Goal: Task Accomplishment & Management: Use online tool/utility

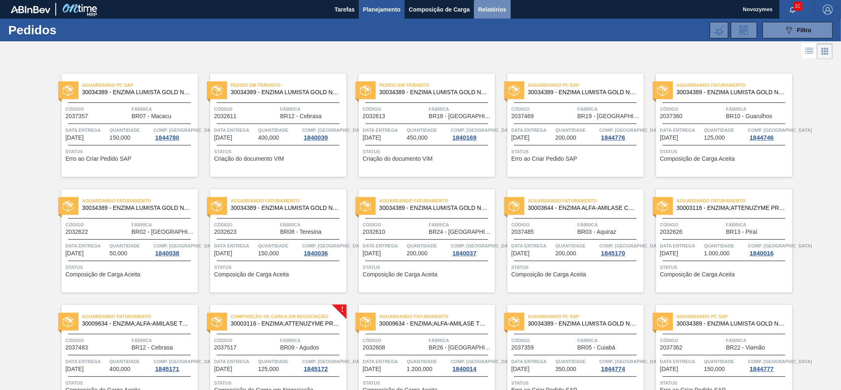
click at [509, 8] on button "Relatórios" at bounding box center [492, 9] width 36 height 19
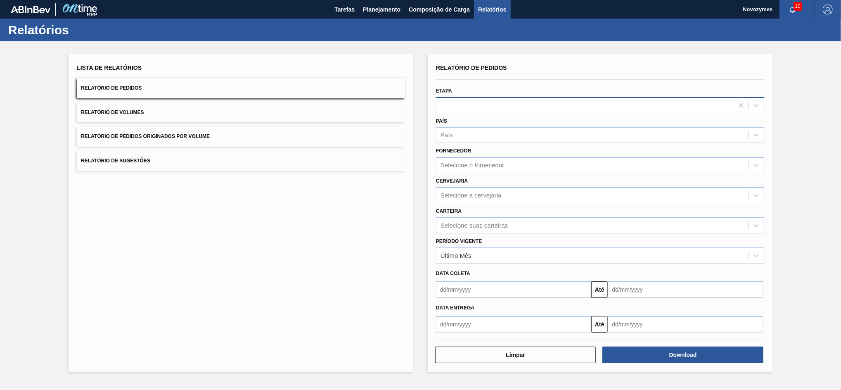
click at [474, 100] on div at bounding box center [584, 105] width 297 height 12
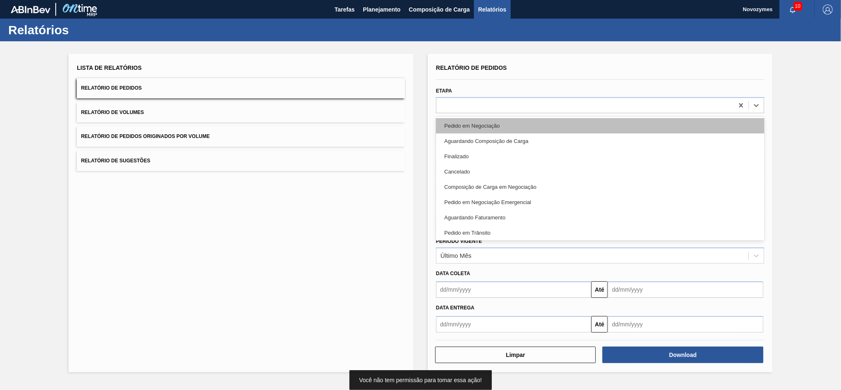
click at [468, 124] on div "Pedido em Negociação" at bounding box center [600, 125] width 328 height 15
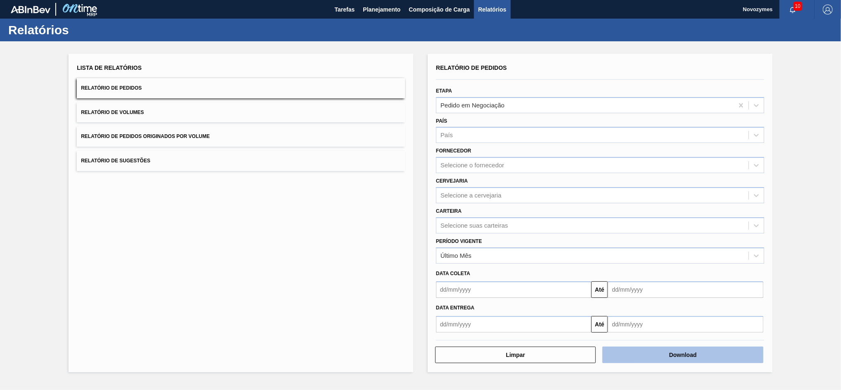
click at [663, 353] on button "Download" at bounding box center [682, 354] width 161 height 17
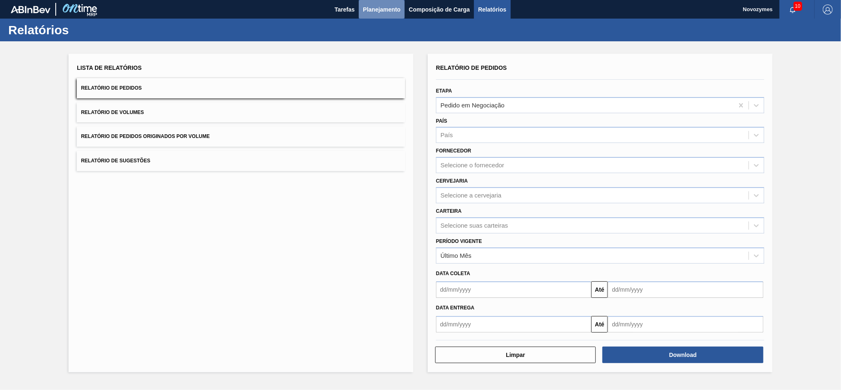
click at [373, 2] on button "Planejamento" at bounding box center [382, 9] width 46 height 19
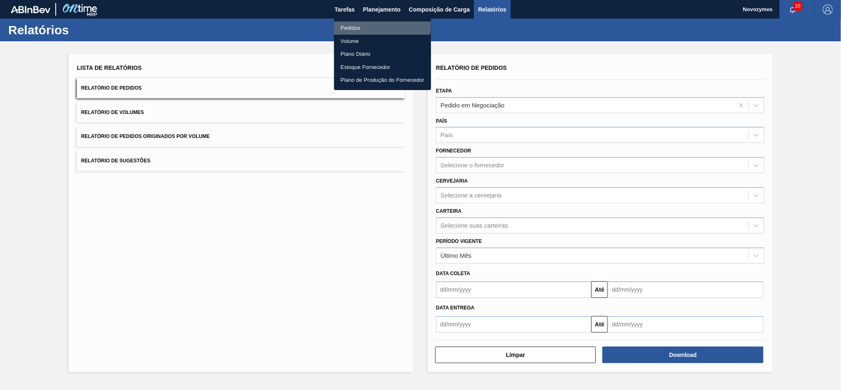
click at [360, 24] on li "Pedidos" at bounding box center [382, 27] width 97 height 13
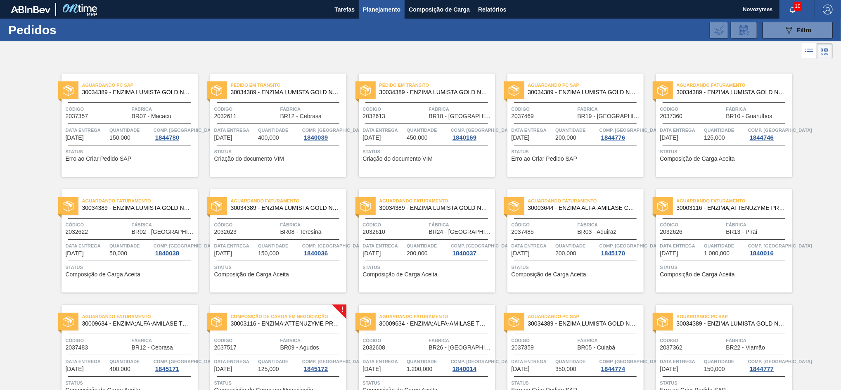
scroll to position [164, 0]
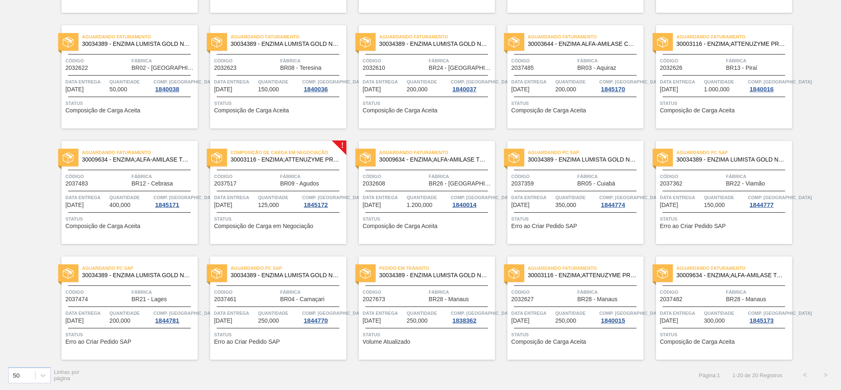
click at [258, 189] on div "Composição de Carga em Negociação 30003116 - ENZIMA;ATTENUZYME PRO;NOVOZYMES; C…" at bounding box center [278, 192] width 136 height 103
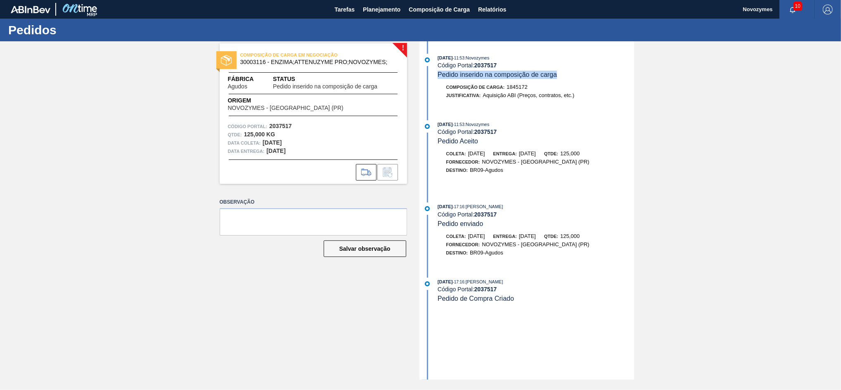
drag, startPoint x: 562, startPoint y: 75, endPoint x: 437, endPoint y: 76, distance: 125.9
click at [437, 76] on div "24/09/2025 - 11:53 : Novozymes Código Portal: 2037517 Pedido inserido na compos…" at bounding box center [527, 66] width 213 height 25
copy span "Pedido inserido na composição de carga"
click at [331, 309] on div "! COMPOSIÇÃO DE CARGA EM NEGOCIAÇÃO 30003116 - ENZIMA;ATTENUZYME PRO;NOVOZYMES;…" at bounding box center [307, 210] width 200 height 338
click at [407, 338] on div "! COMPOSIÇÃO DE CARGA EM NEGOCIAÇÃO 30003116 - ENZIMA;ATTENUZYME PRO;NOVOZYMES;…" at bounding box center [420, 210] width 841 height 338
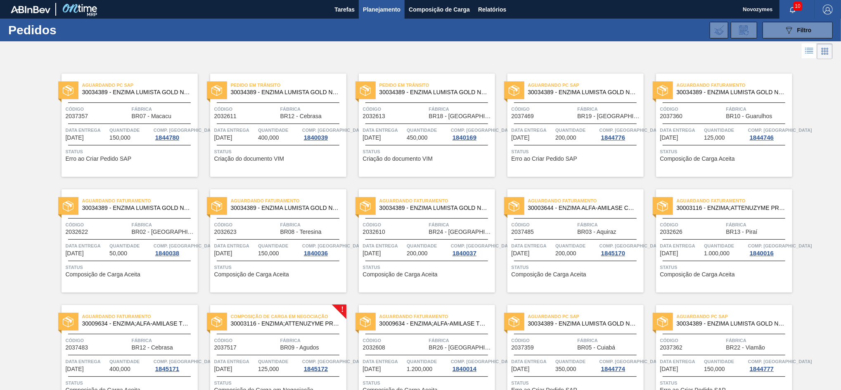
scroll to position [164, 0]
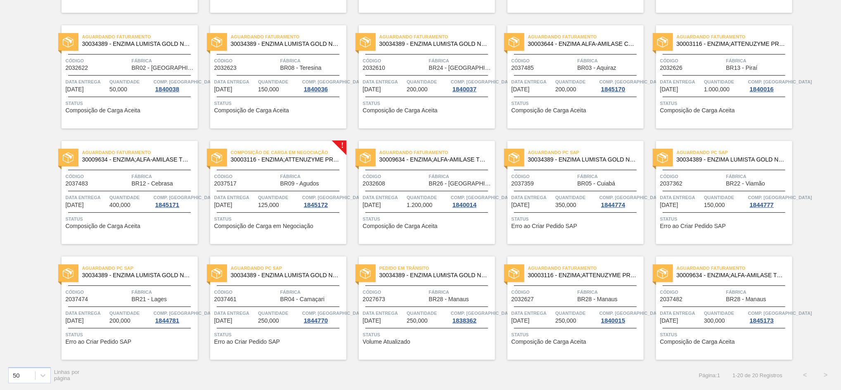
click at [262, 191] on div at bounding box center [278, 191] width 123 height 0
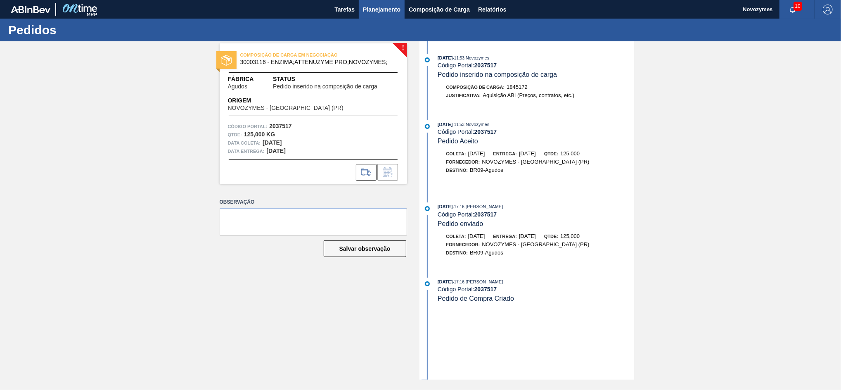
click at [375, 7] on span "Planejamento" at bounding box center [382, 10] width 38 height 10
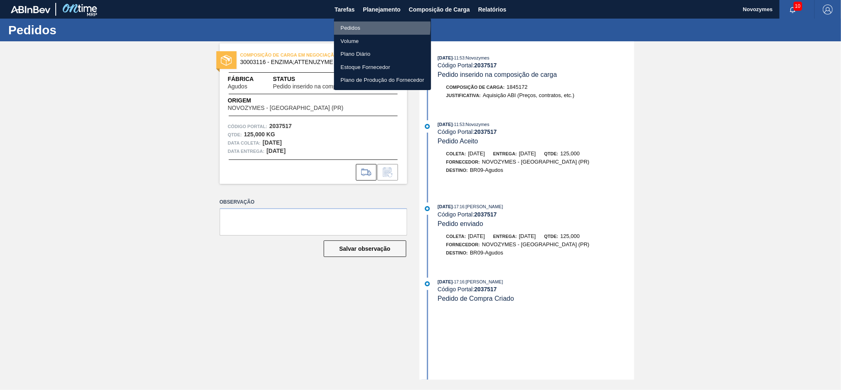
click at [357, 26] on li "Pedidos" at bounding box center [382, 27] width 97 height 13
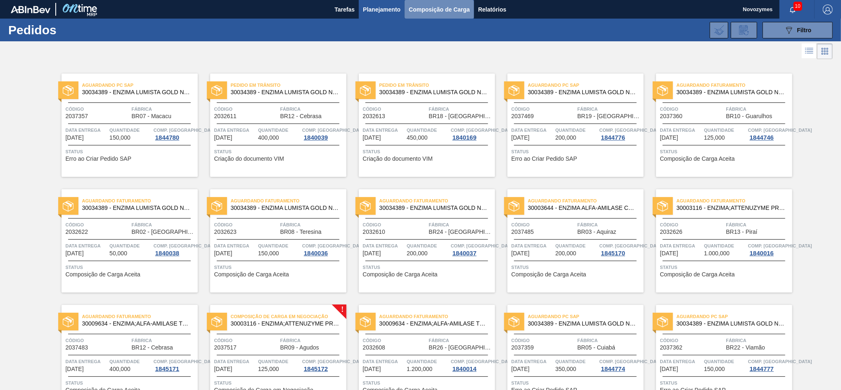
click at [423, 11] on span "Composição de Carga" at bounding box center [439, 10] width 61 height 10
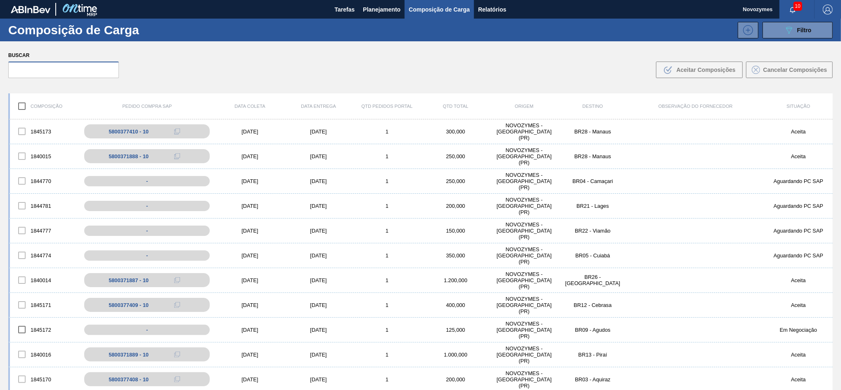
click at [66, 70] on input "text" at bounding box center [63, 69] width 111 height 17
click at [134, 129] on div "5800377410 - 10" at bounding box center [133, 131] width 40 height 6
click at [110, 131] on div "5800377410 - 10" at bounding box center [153, 131] width 143 height 18
